Goal: Task Accomplishment & Management: Manage account settings

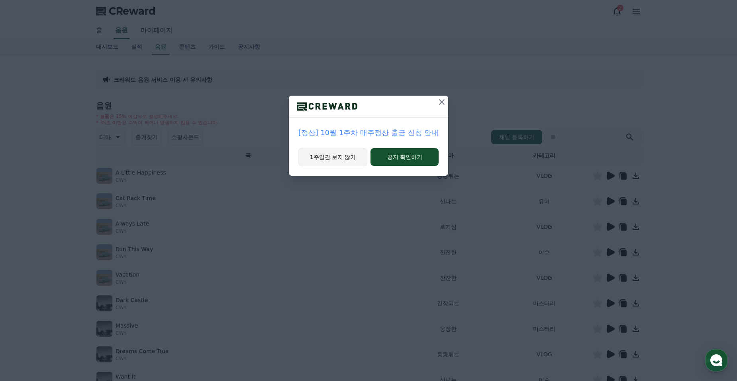
click at [357, 158] on button "1주일간 보지 않기" at bounding box center [332, 157] width 69 height 18
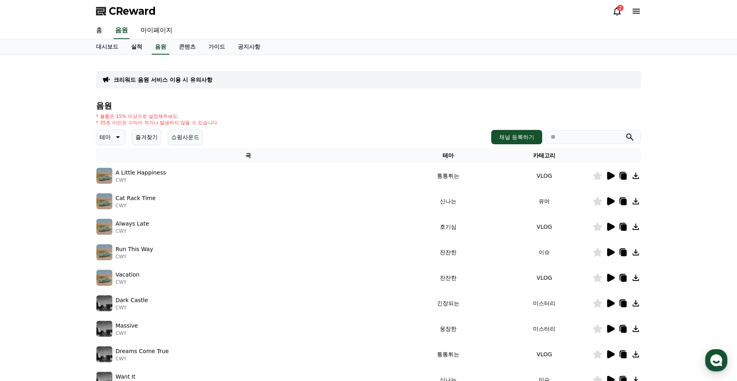
click at [135, 46] on link "실적" at bounding box center [137, 46] width 24 height 15
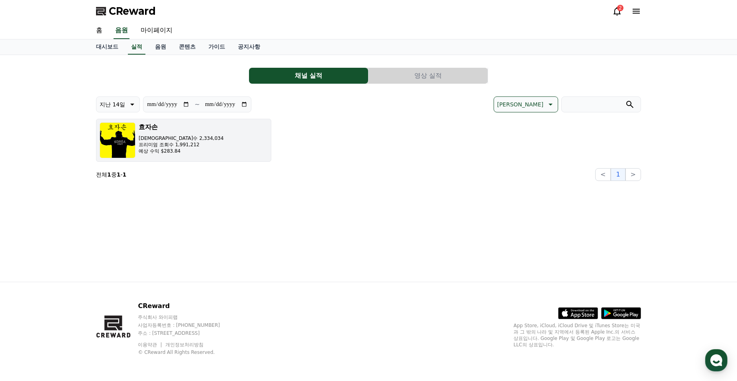
click at [194, 141] on p "[DEMOGRAPHIC_DATA]수 2,334,034" at bounding box center [181, 138] width 85 height 6
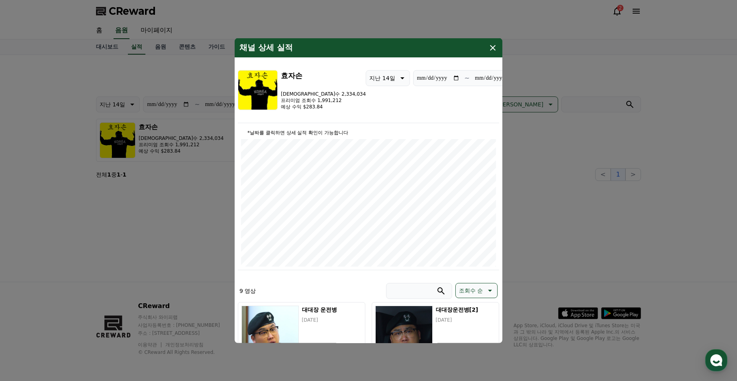
click at [497, 45] on icon "modal" at bounding box center [493, 48] width 10 height 10
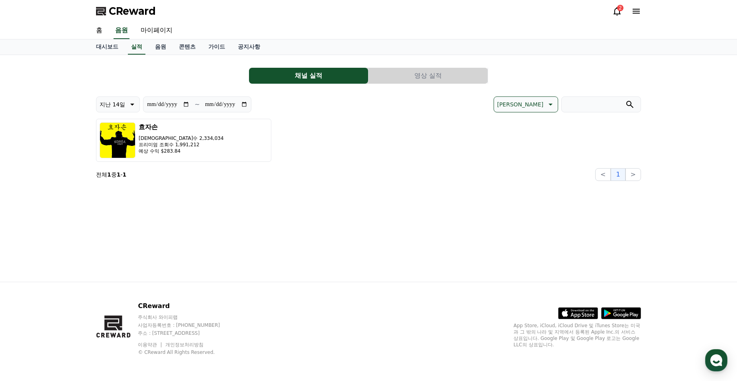
click at [613, 10] on icon at bounding box center [617, 11] width 10 height 10
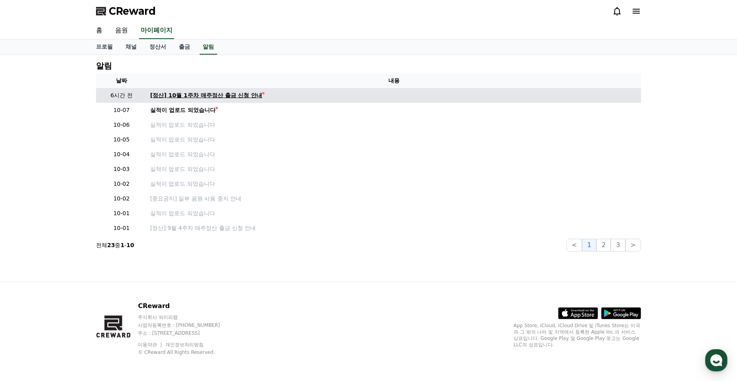
click at [250, 94] on div "[정산] 10월 1주차 매주정산 출금 신청 안내" at bounding box center [206, 95] width 112 height 8
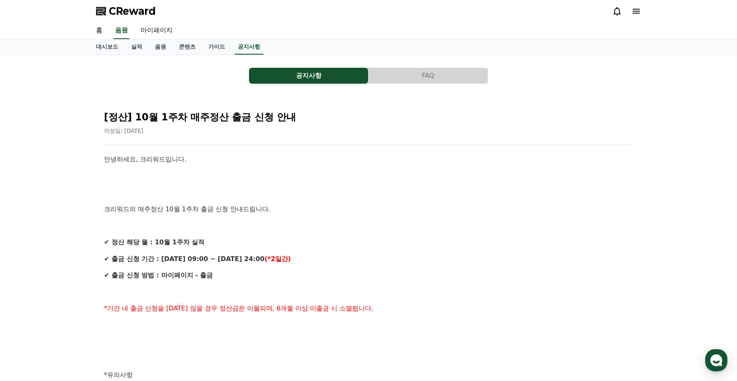
click at [169, 29] on link "마이페이지" at bounding box center [156, 30] width 45 height 17
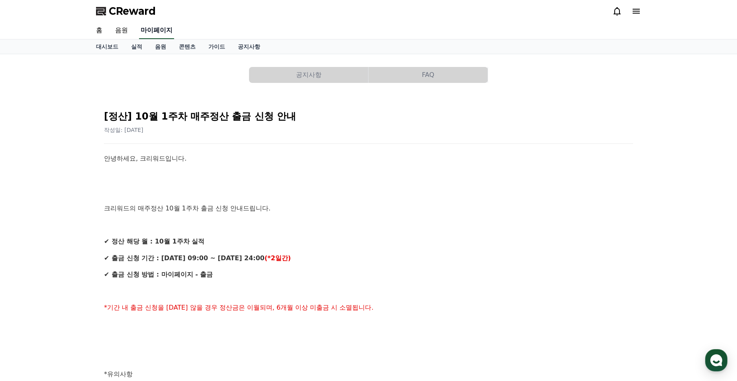
select select "**********"
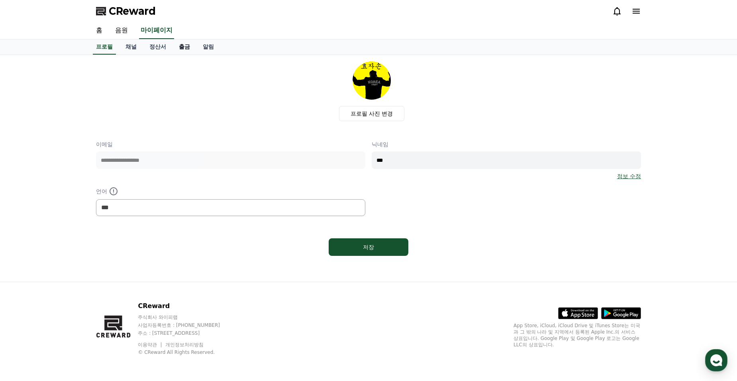
click at [191, 46] on link "출금" at bounding box center [185, 46] width 24 height 15
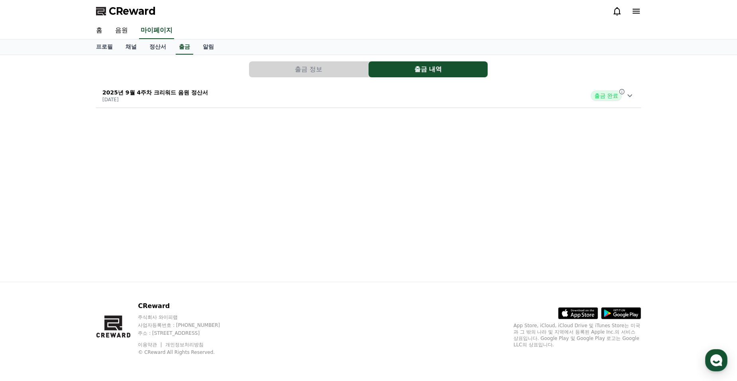
click at [194, 92] on p "2025년 9월 4주차 크리워드 음원 정산서" at bounding box center [155, 92] width 106 height 8
click at [316, 73] on button "출금 정보" at bounding box center [308, 69] width 119 height 16
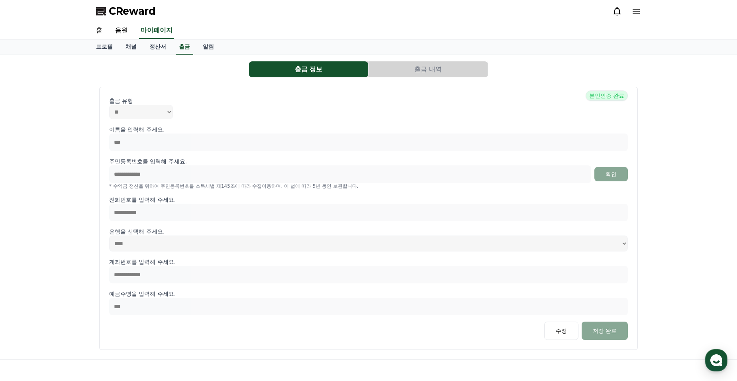
click at [466, 84] on div "**********" at bounding box center [368, 218] width 545 height 269
click at [456, 69] on button "출금 내역" at bounding box center [428, 69] width 119 height 16
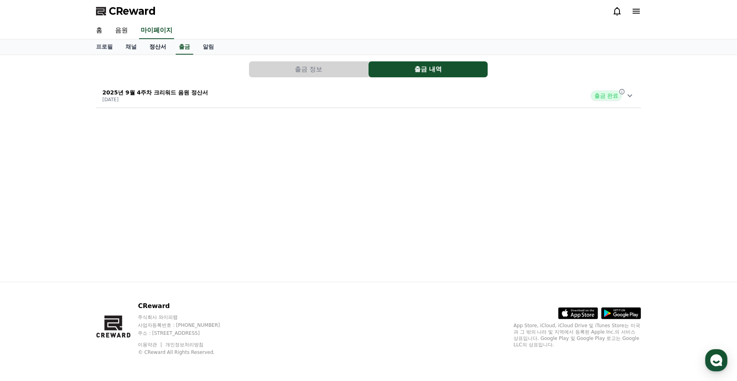
click at [154, 44] on link "정산서" at bounding box center [157, 46] width 29 height 15
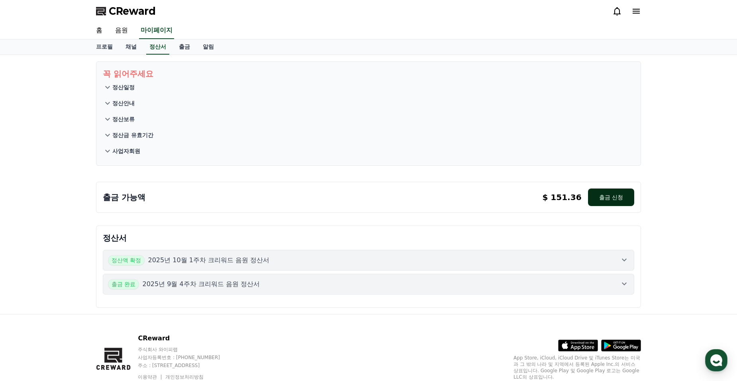
click at [611, 201] on button "출금 신청" at bounding box center [611, 197] width 46 height 18
